Goal: Task Accomplishment & Management: Manage account settings

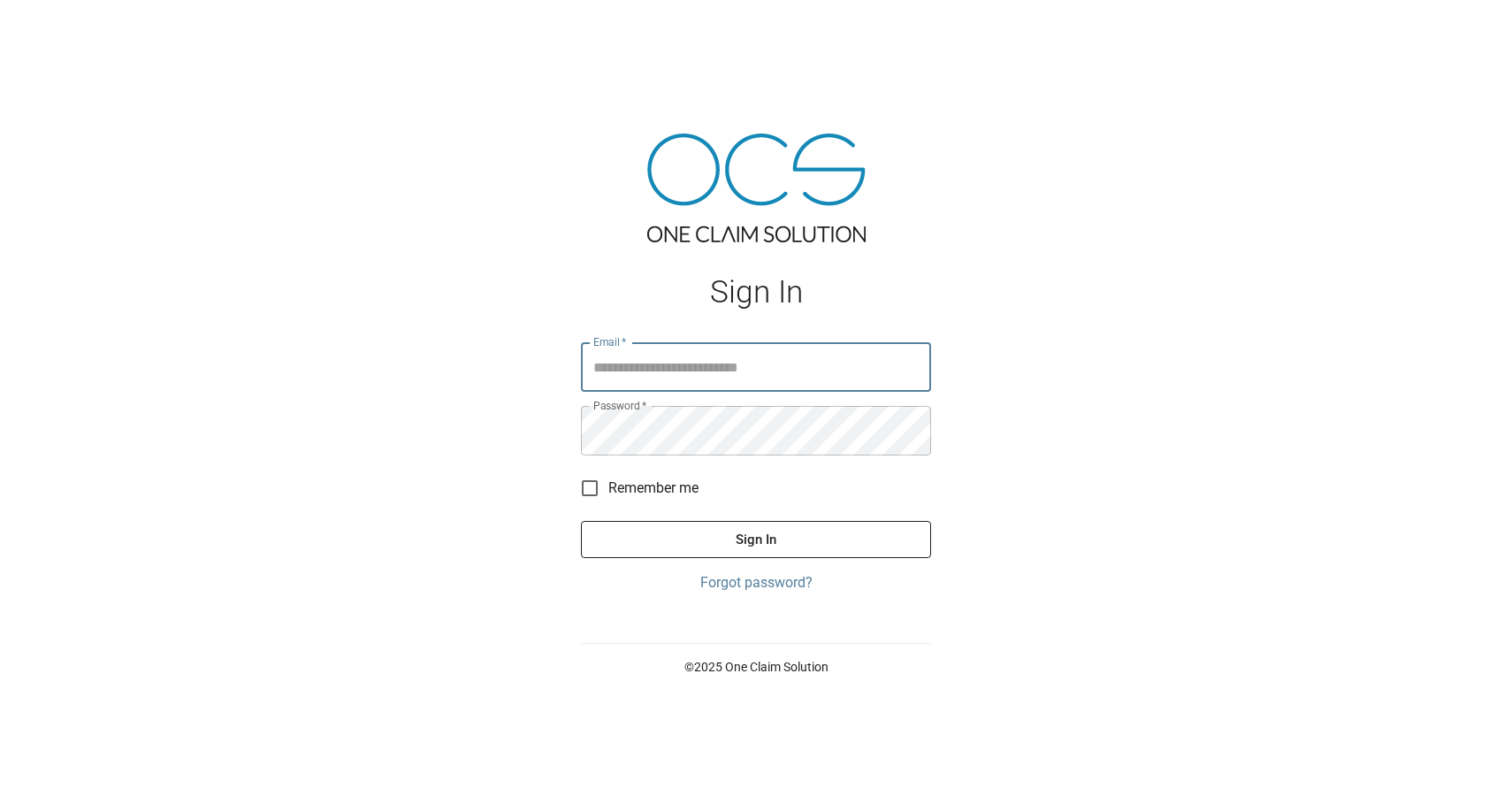
type input "**********"
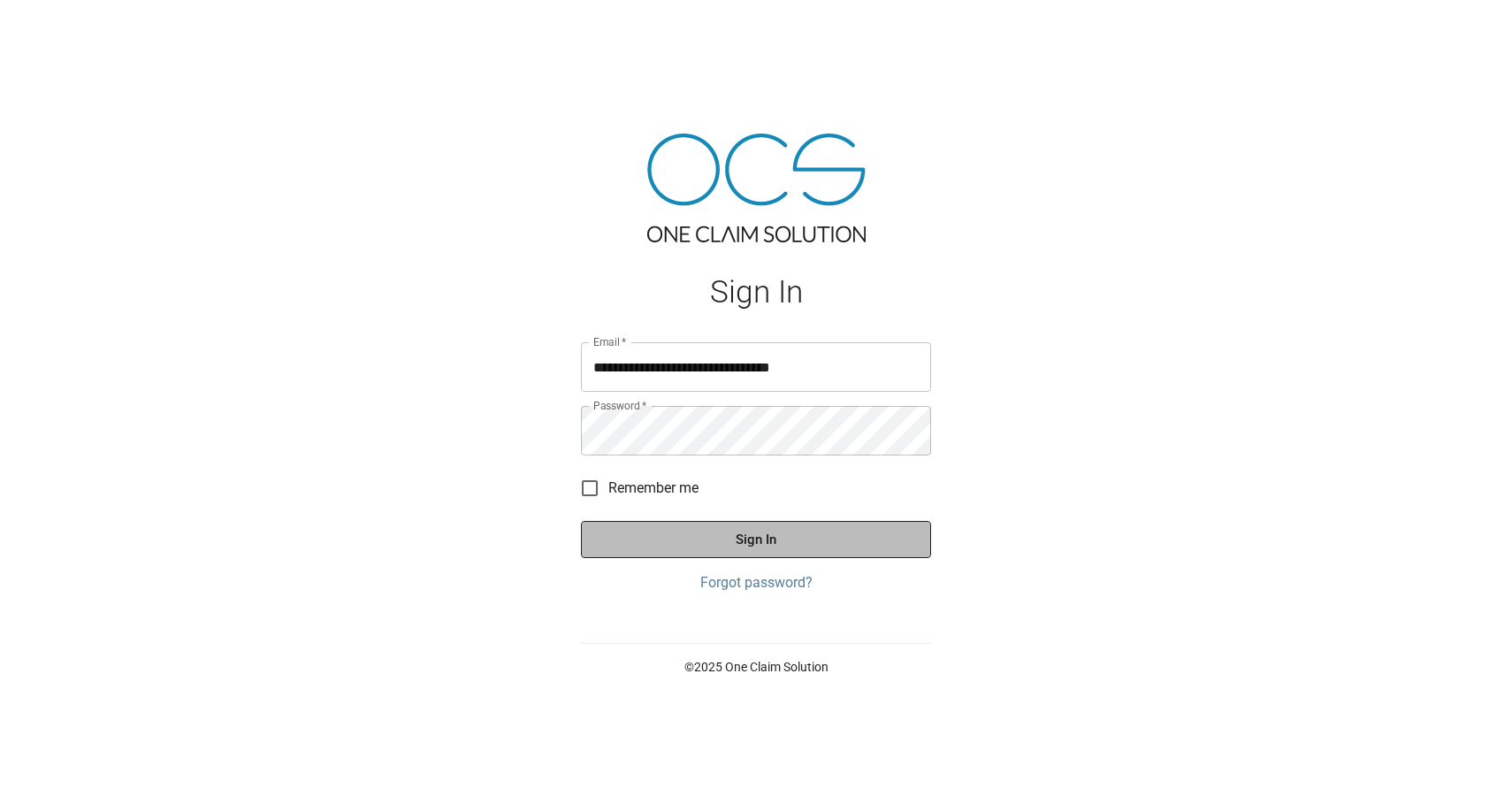
click at [746, 550] on button "Sign In" at bounding box center [756, 539] width 350 height 37
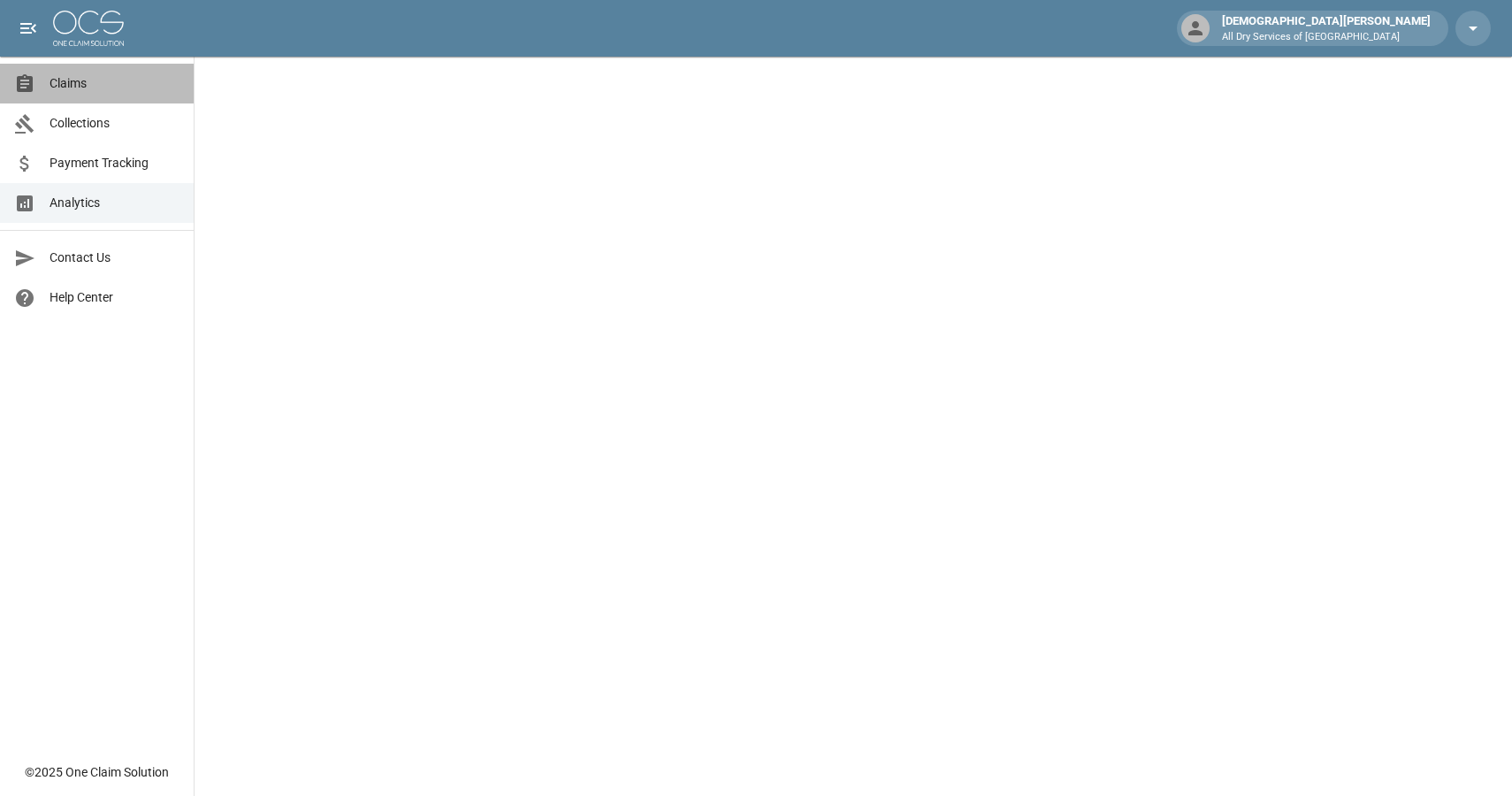
click at [67, 88] on span "Claims" at bounding box center [114, 84] width 130 height 19
